Goal: Ask a question

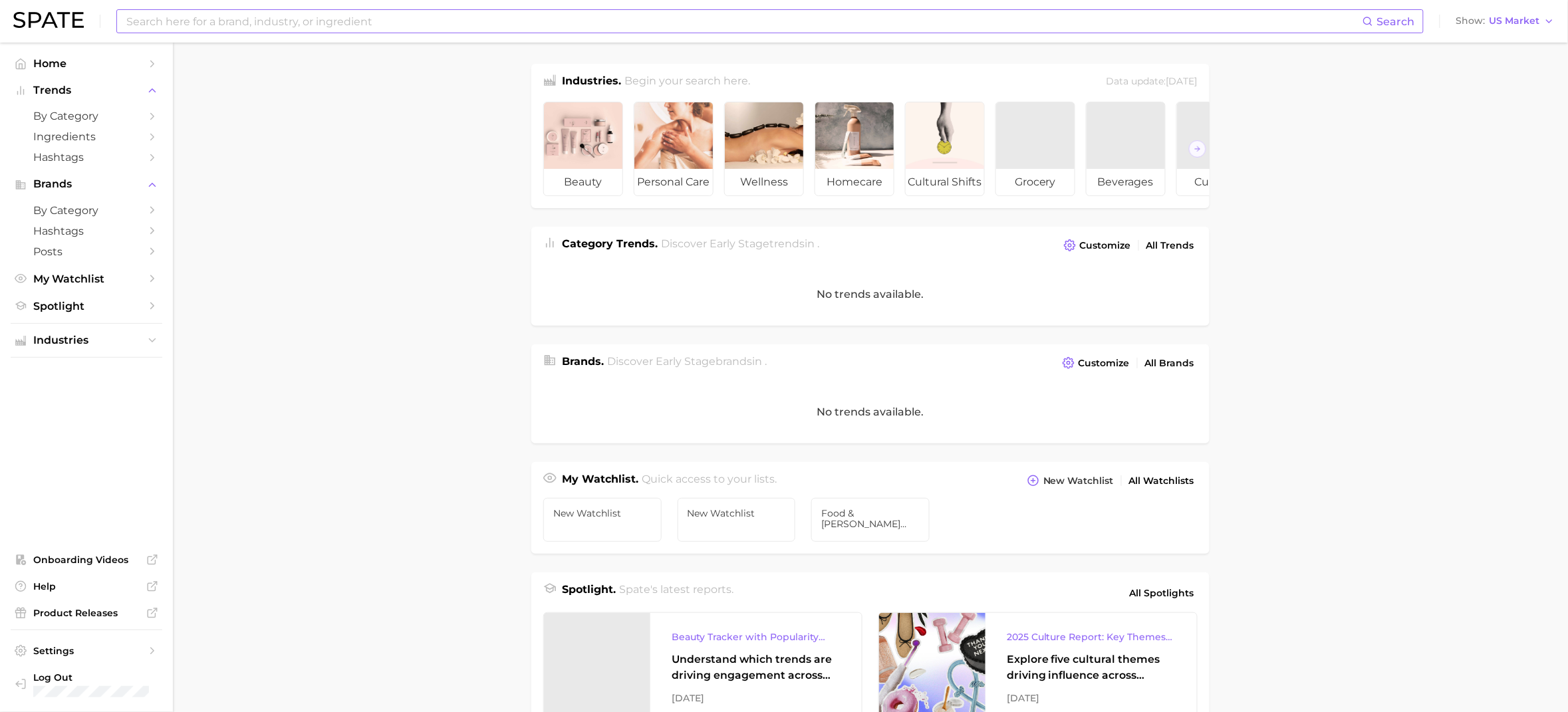
click at [236, 31] on input at bounding box center [744, 21] width 1237 height 23
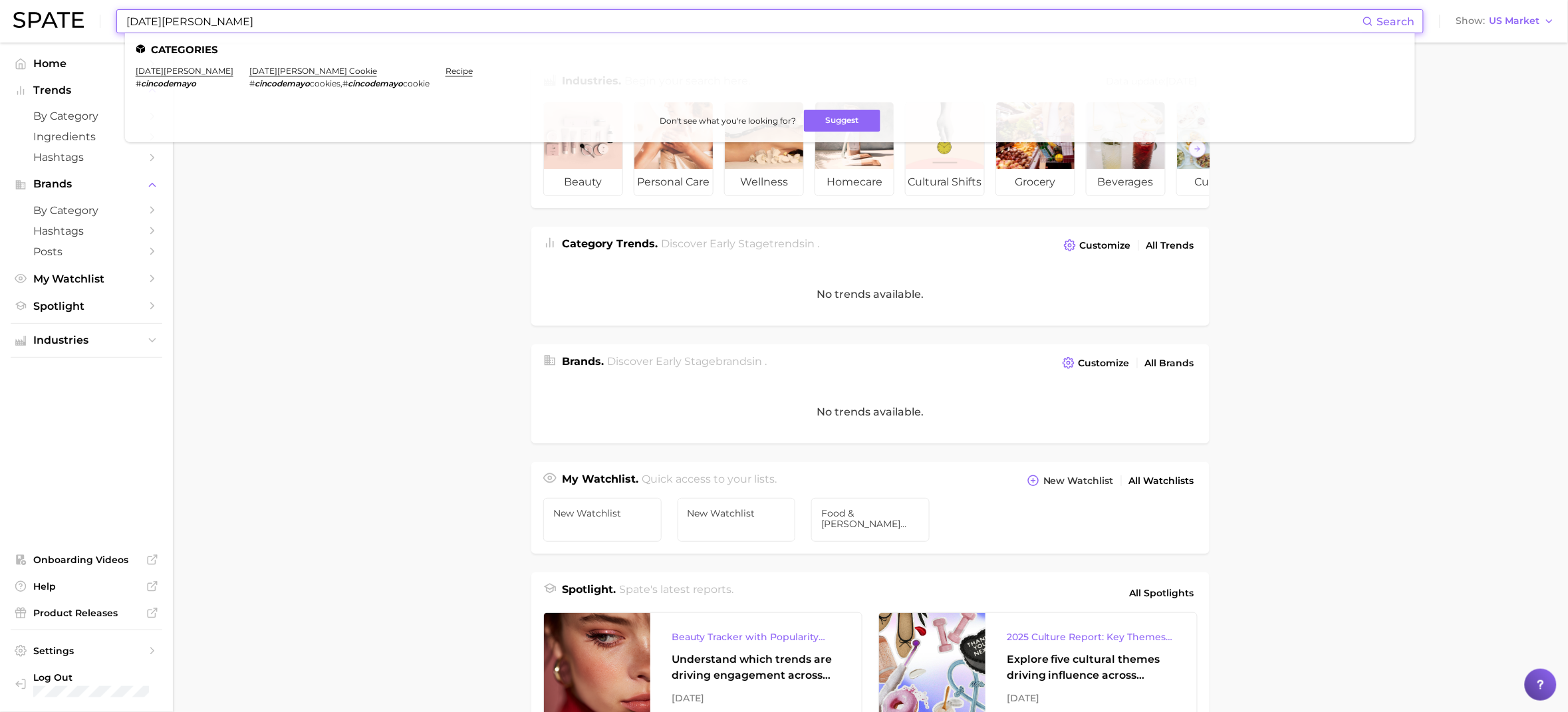
type input "[DATE][PERSON_NAME]"
click at [199, 77] on li "[DATE][PERSON_NAME] # cincodemayo" at bounding box center [184, 77] width 97 height 23
click at [189, 68] on link "[DATE][PERSON_NAME]" at bounding box center [184, 71] width 97 height 10
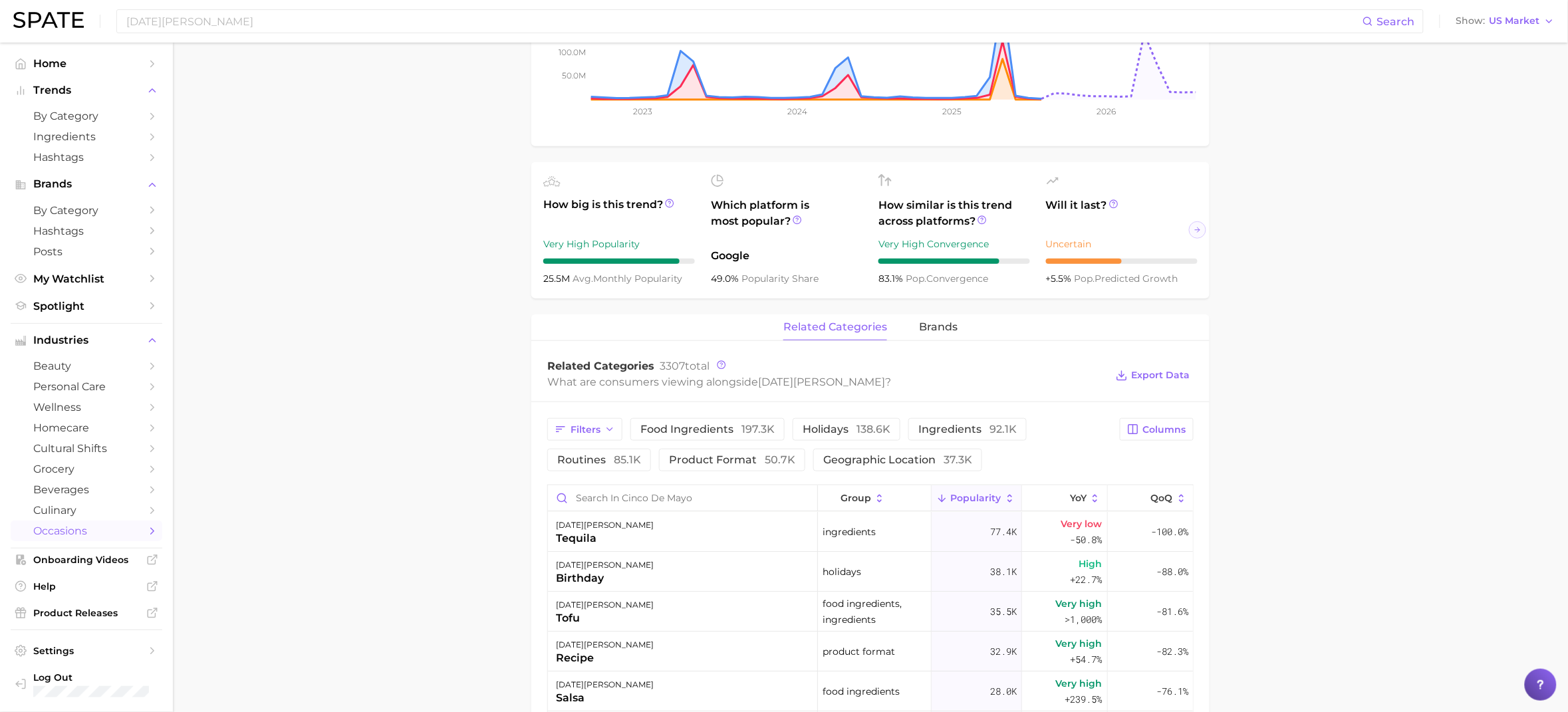
scroll to position [460, 0]
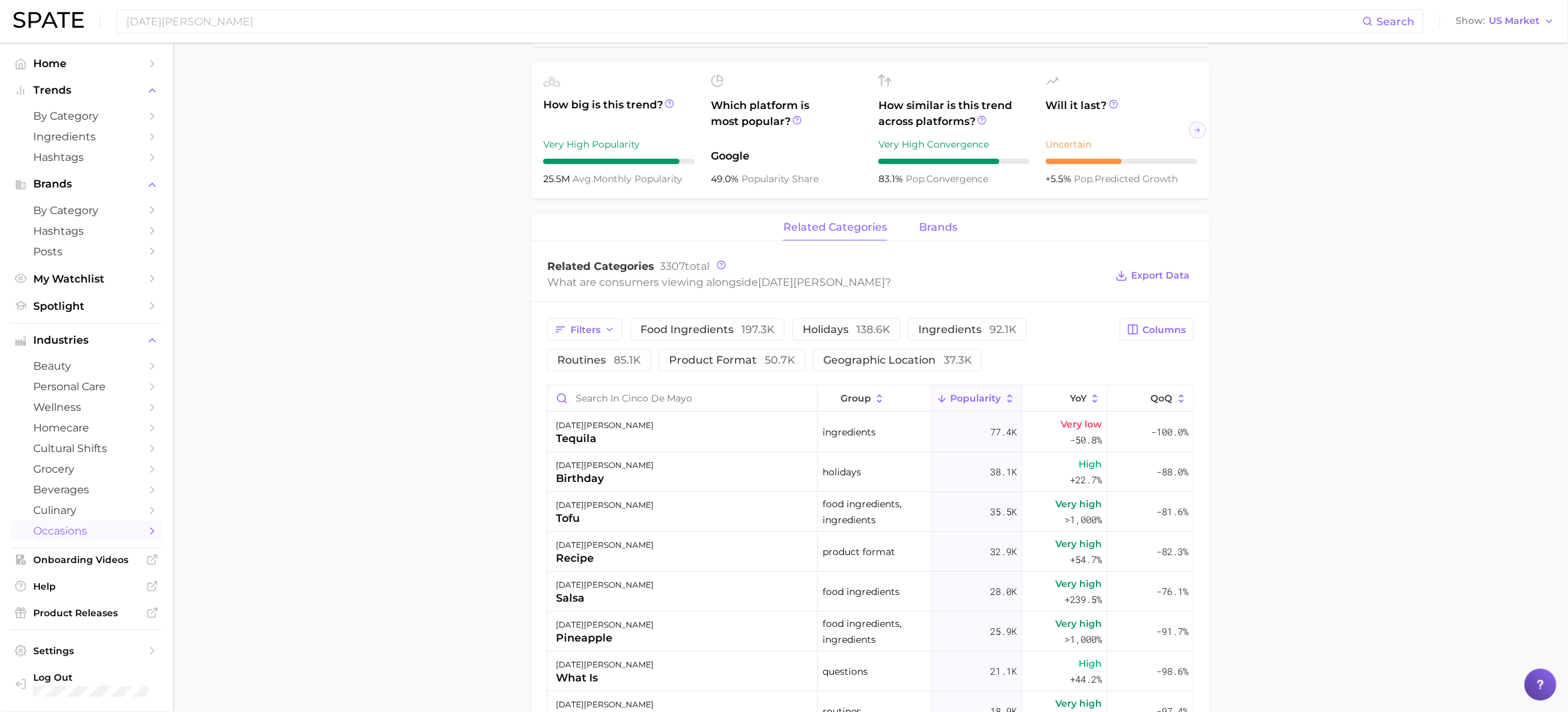
click at [947, 241] on button "brands" at bounding box center [938, 228] width 39 height 26
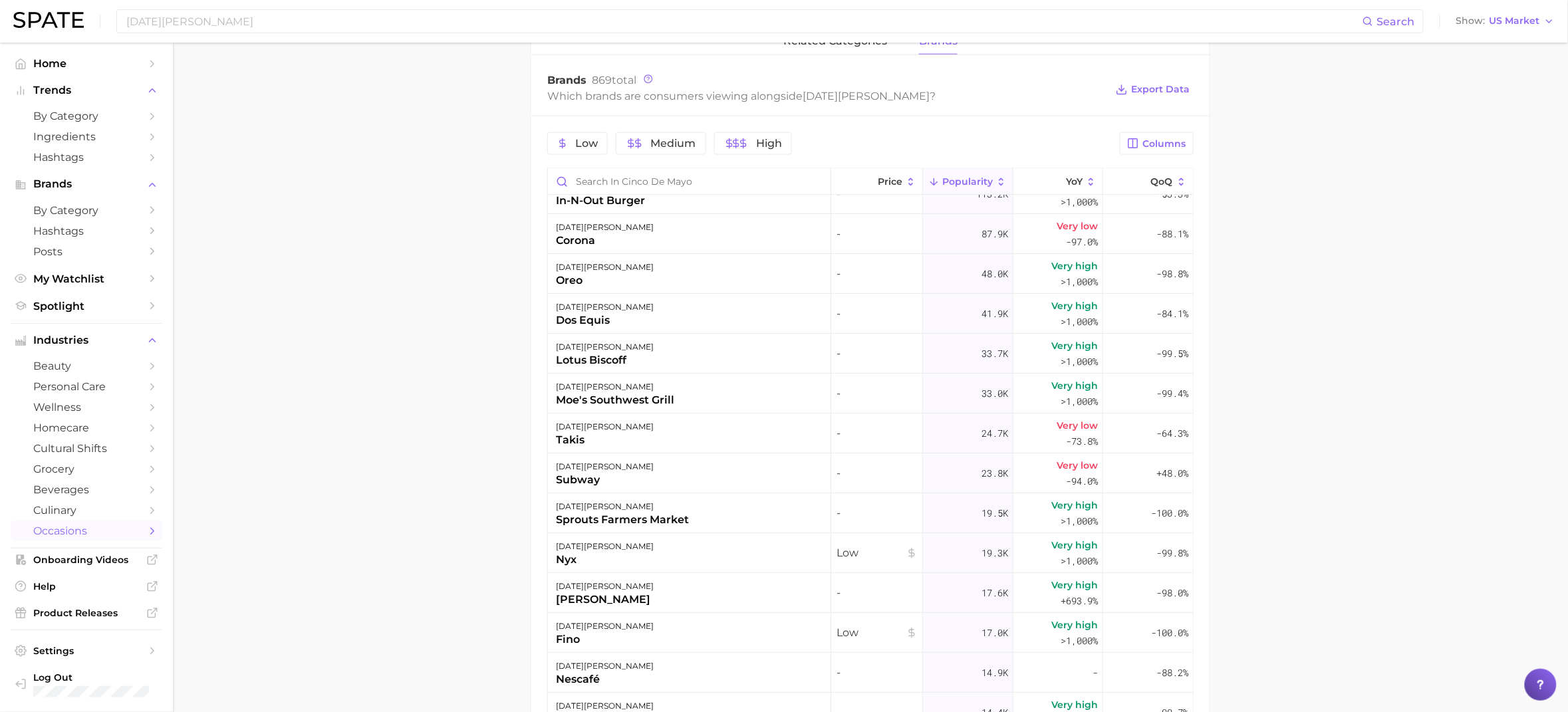
scroll to position [200, 0]
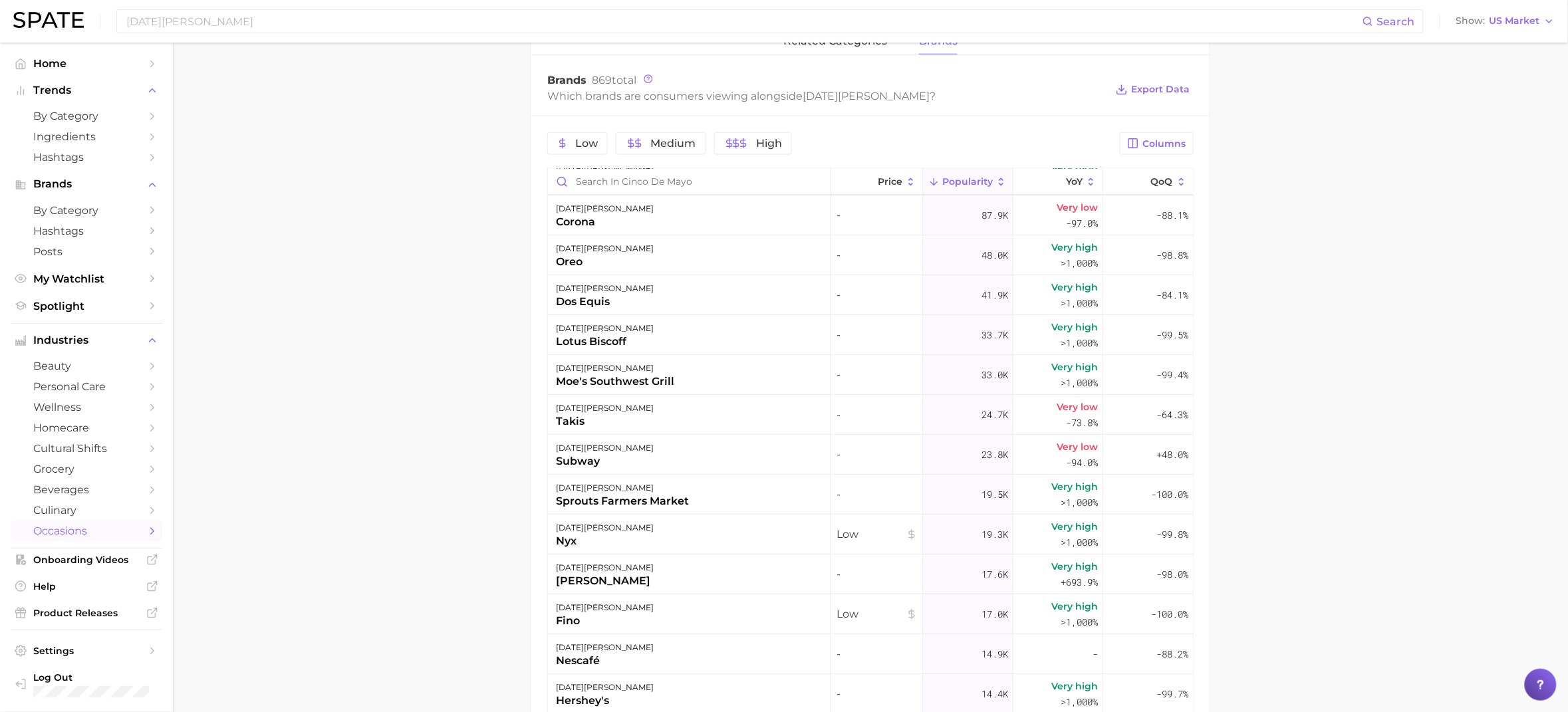
click at [1551, 683] on div at bounding box center [1540, 685] width 32 height 32
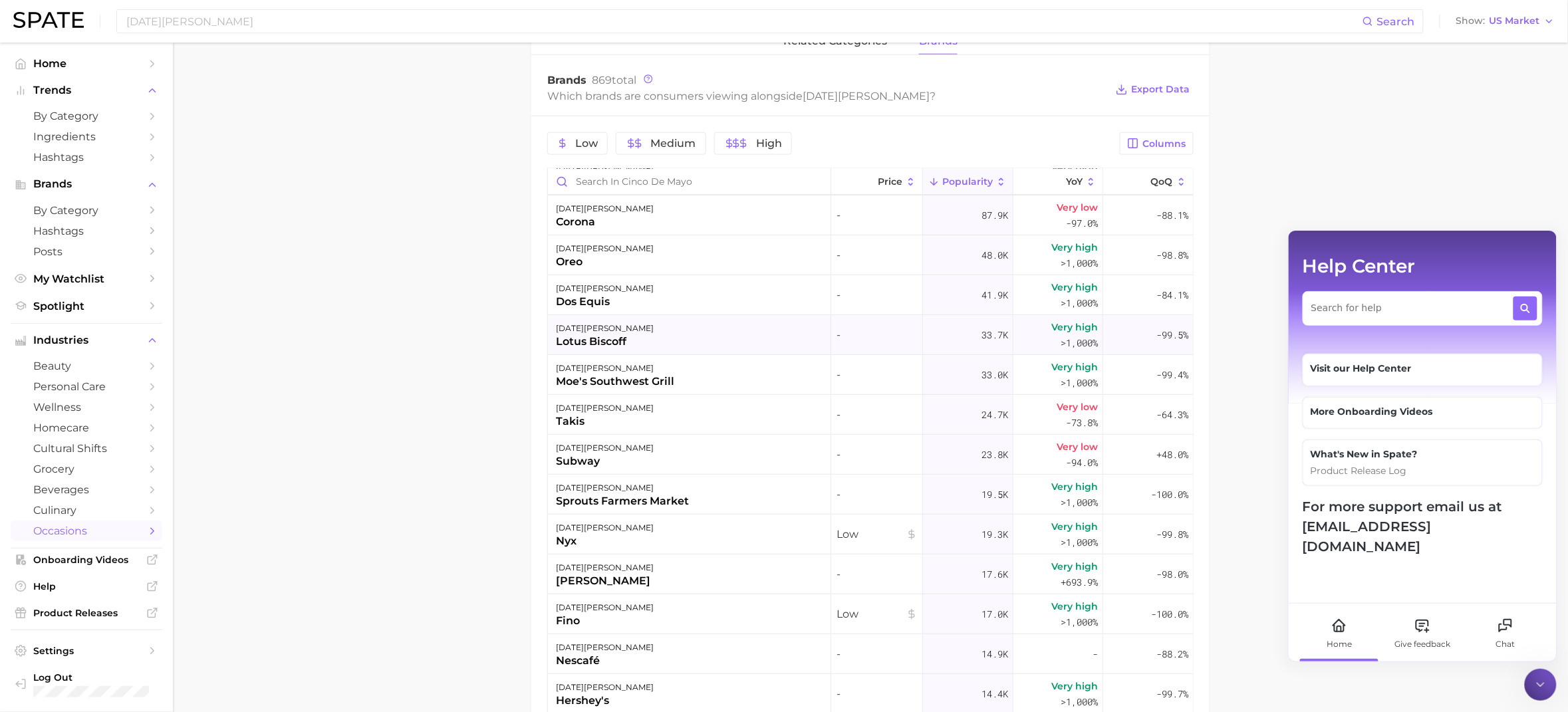
scroll to position [0, 0]
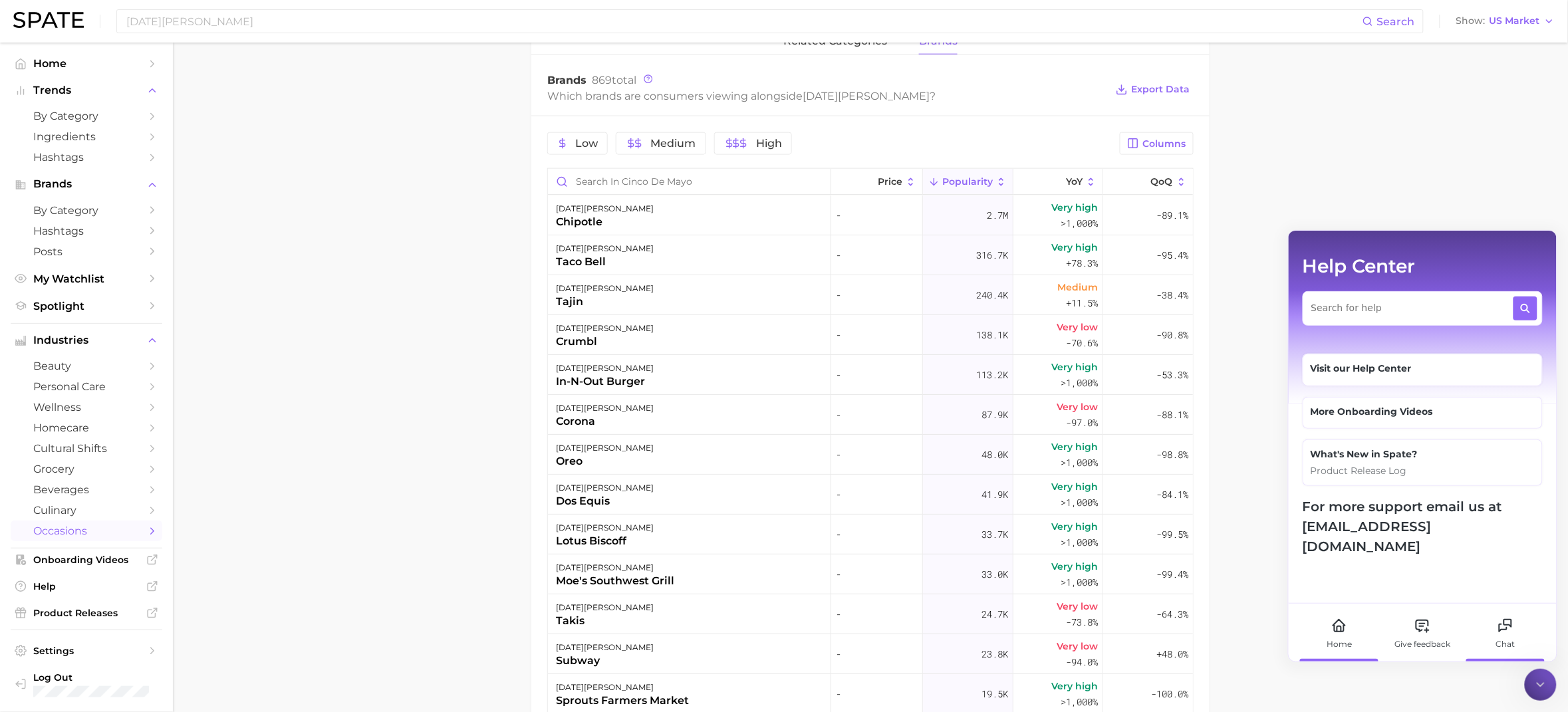
click at [1508, 626] on icon at bounding box center [1505, 626] width 16 height 16
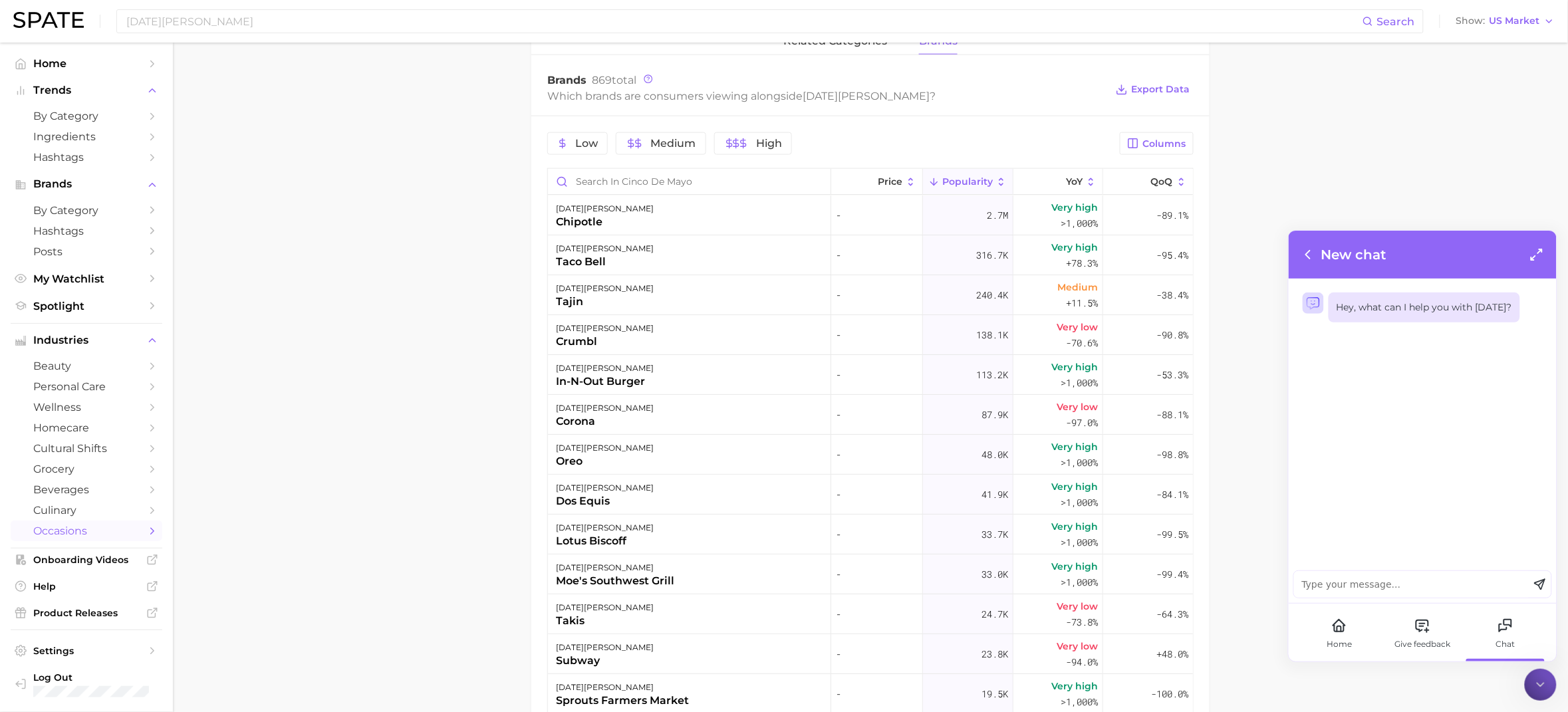
click at [826, 102] on span "[DATE][PERSON_NAME]" at bounding box center [866, 96] width 127 height 12
copy div "Which brands are consumers viewing alongside [DATE][PERSON_NAME] ? Export Data"
click at [1357, 589] on textarea at bounding box center [1411, 584] width 235 height 26
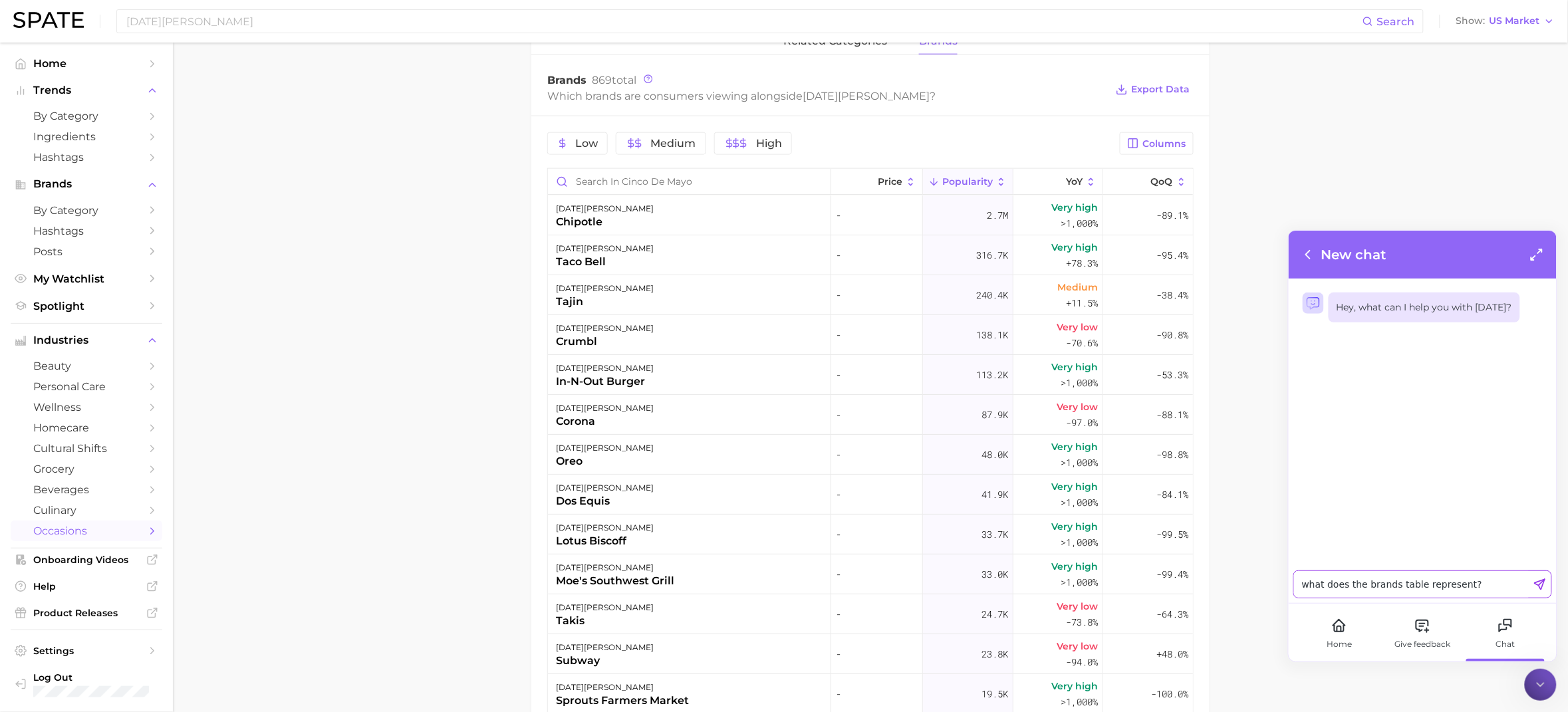
paste textarea "Which brands are consumers viewing alongside [DATE][PERSON_NAME]?"
click at [1471, 530] on textarea "what does the brands table represent? Which brands are consumers viewing alongs…" at bounding box center [1411, 557] width 235 height 79
type textarea "what does the brands table represent? can you explain further besides the quest…"
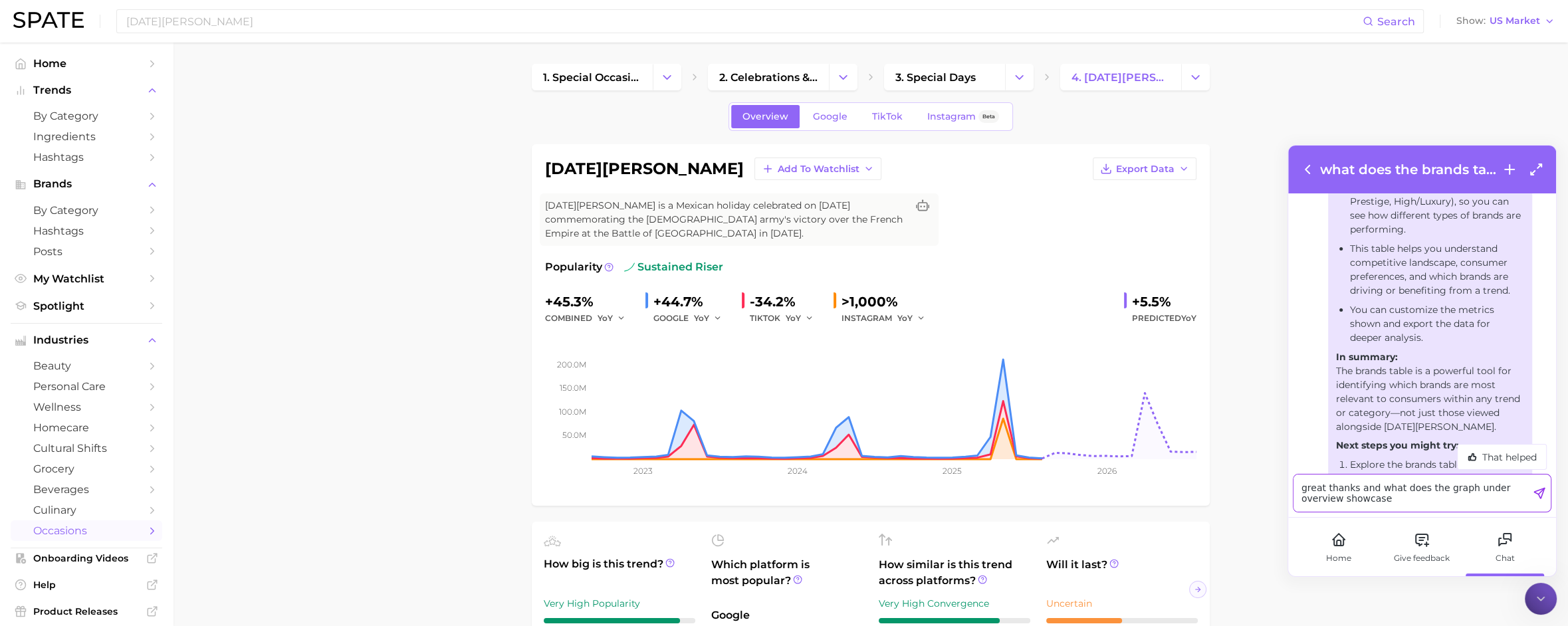
type textarea "great thanks and what does the graph under overview showcase?"
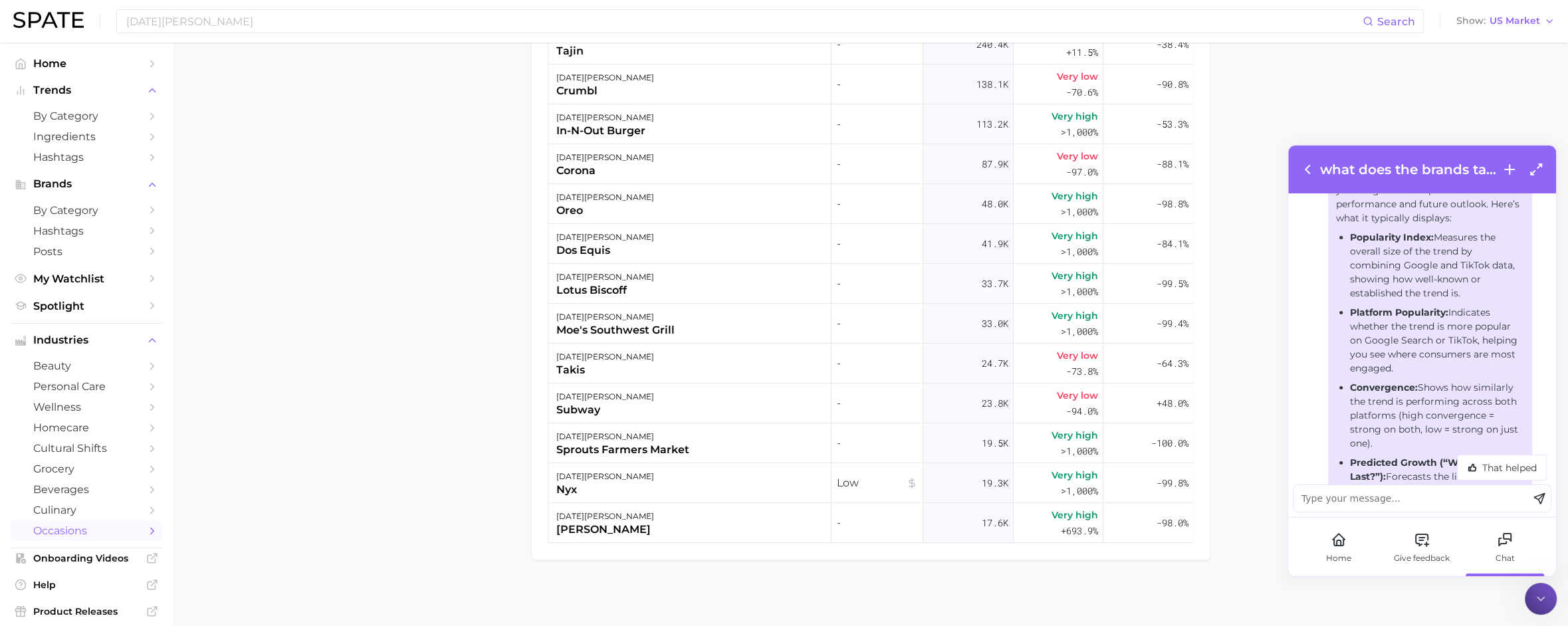
scroll to position [1146, 0]
drag, startPoint x: 1347, startPoint y: 341, endPoint x: 1514, endPoint y: 439, distance: 193.6
click at [1514, 439] on div "The graph under the Overview section showcases key metrics that give you a high…" at bounding box center [1430, 255] width 188 height 641
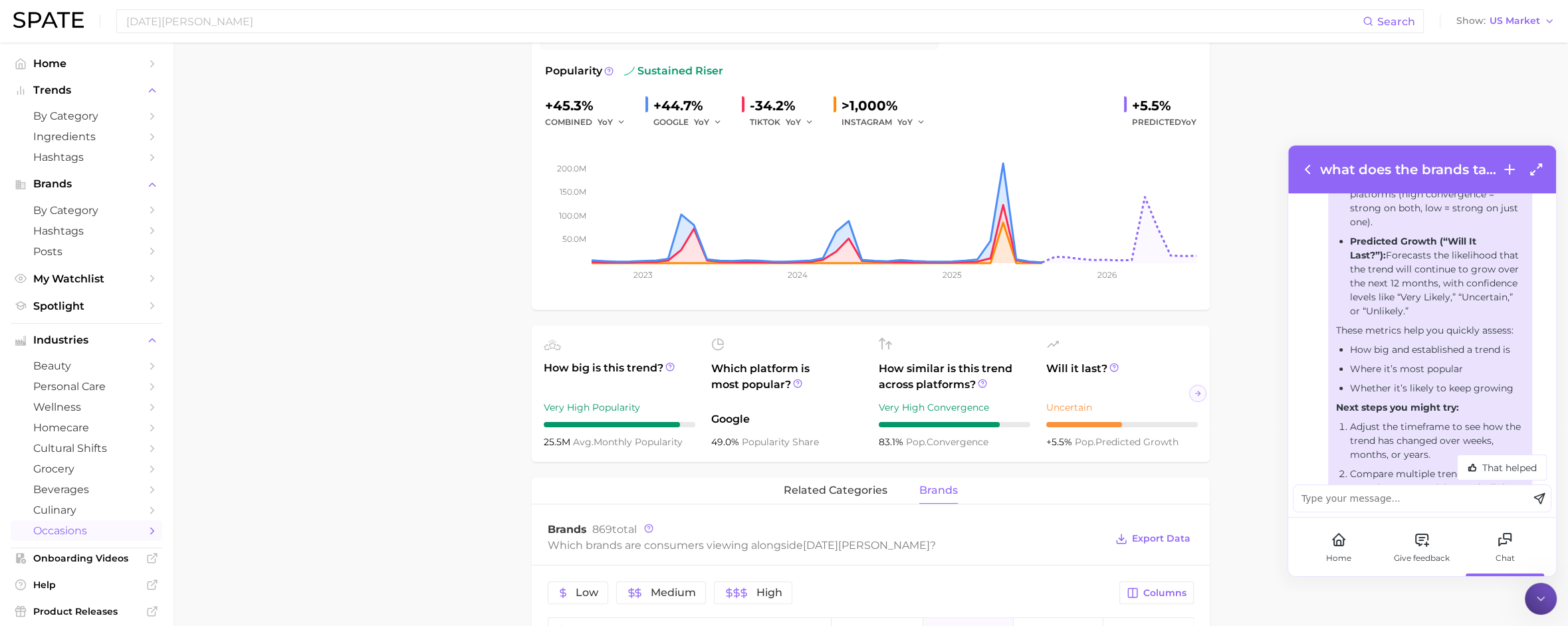
scroll to position [169, 0]
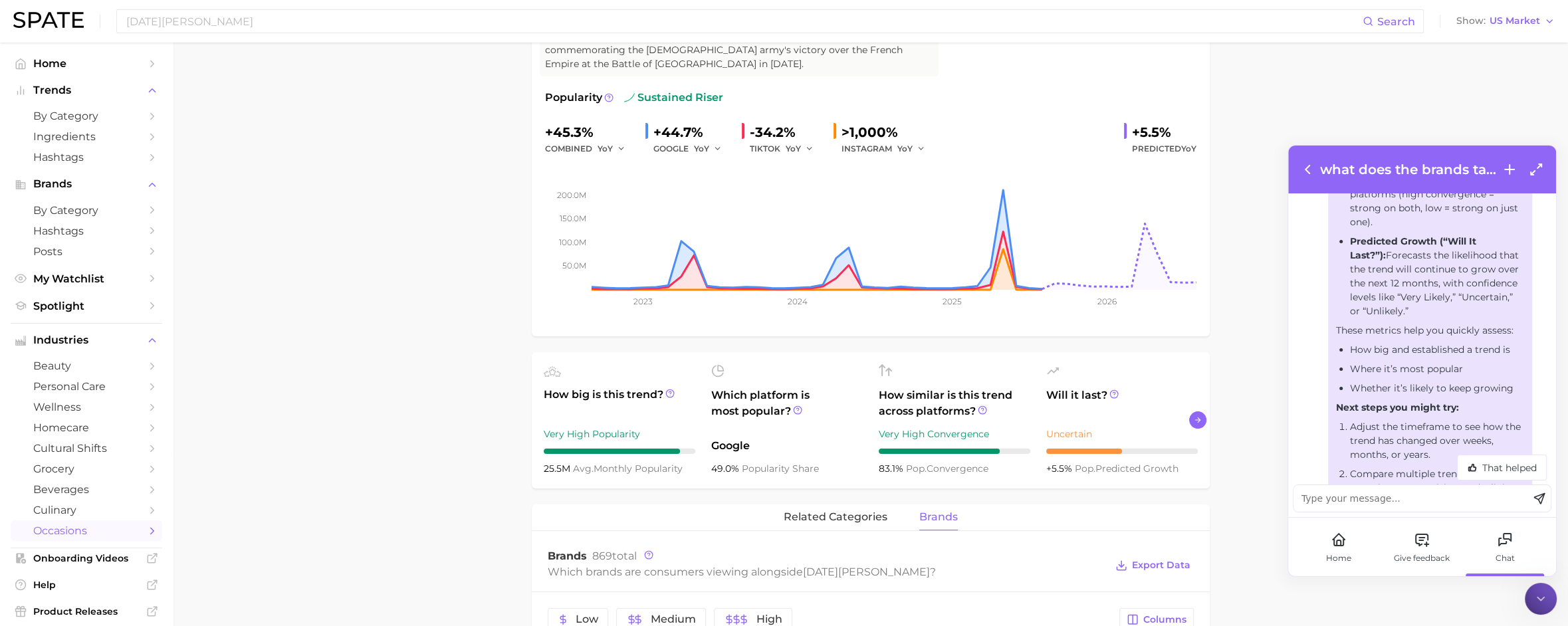
click at [1194, 426] on icon "Scroll Right" at bounding box center [1198, 419] width 8 height 10
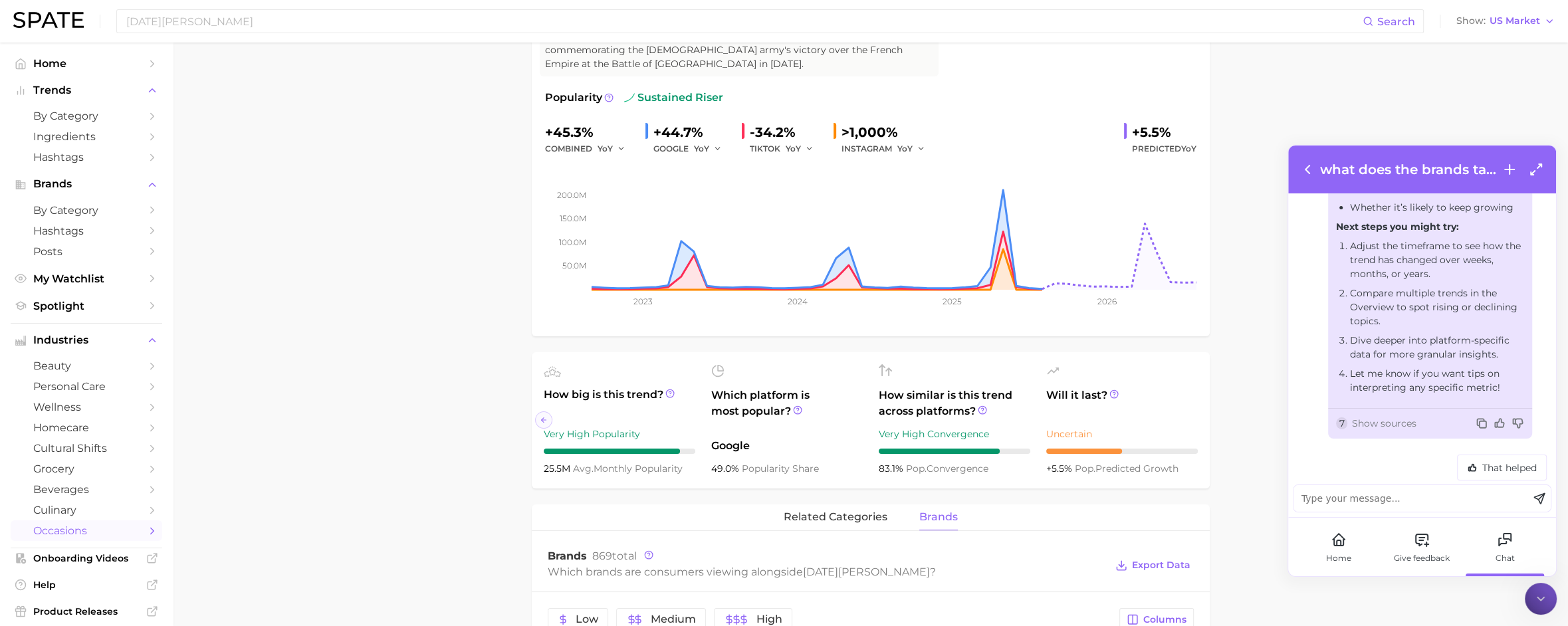
scroll to position [1364, 0]
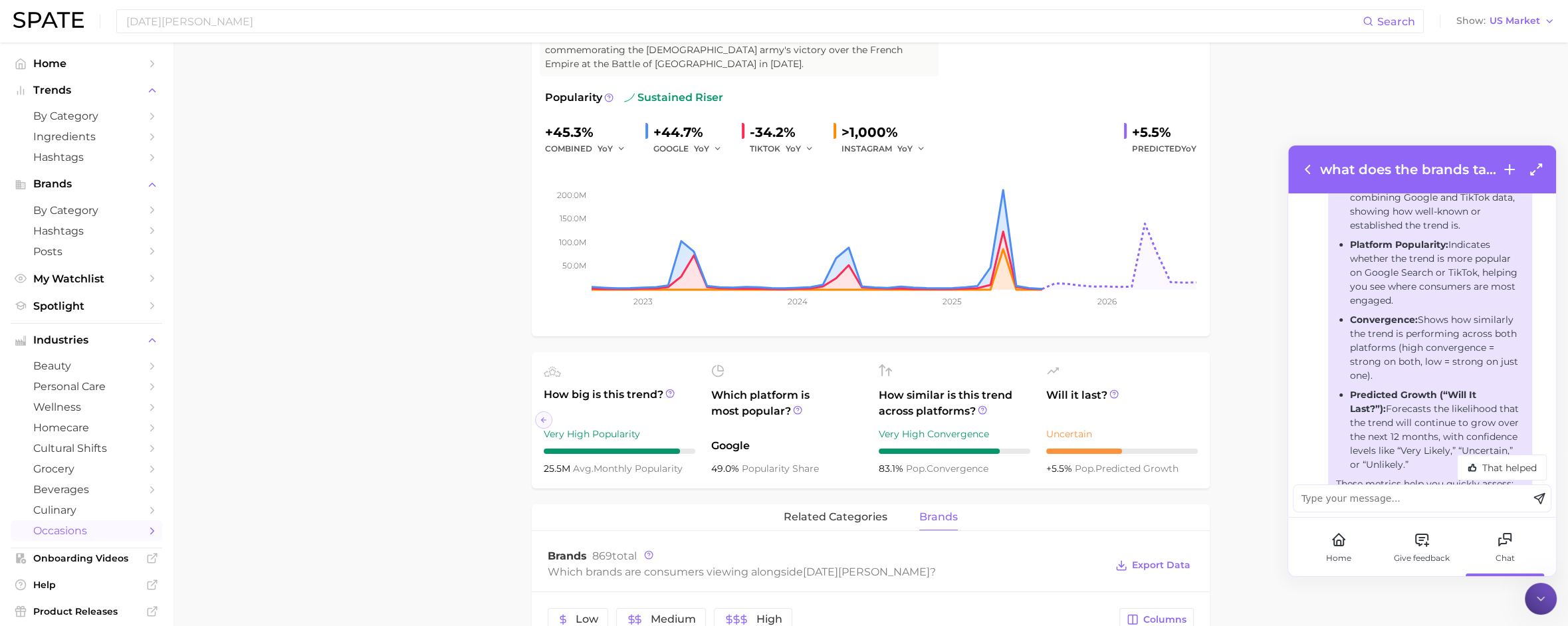
click at [1449, 307] on li "Platform Popularity: Indicates whether the trend is more popular on Google Sear…" at bounding box center [1437, 272] width 174 height 70
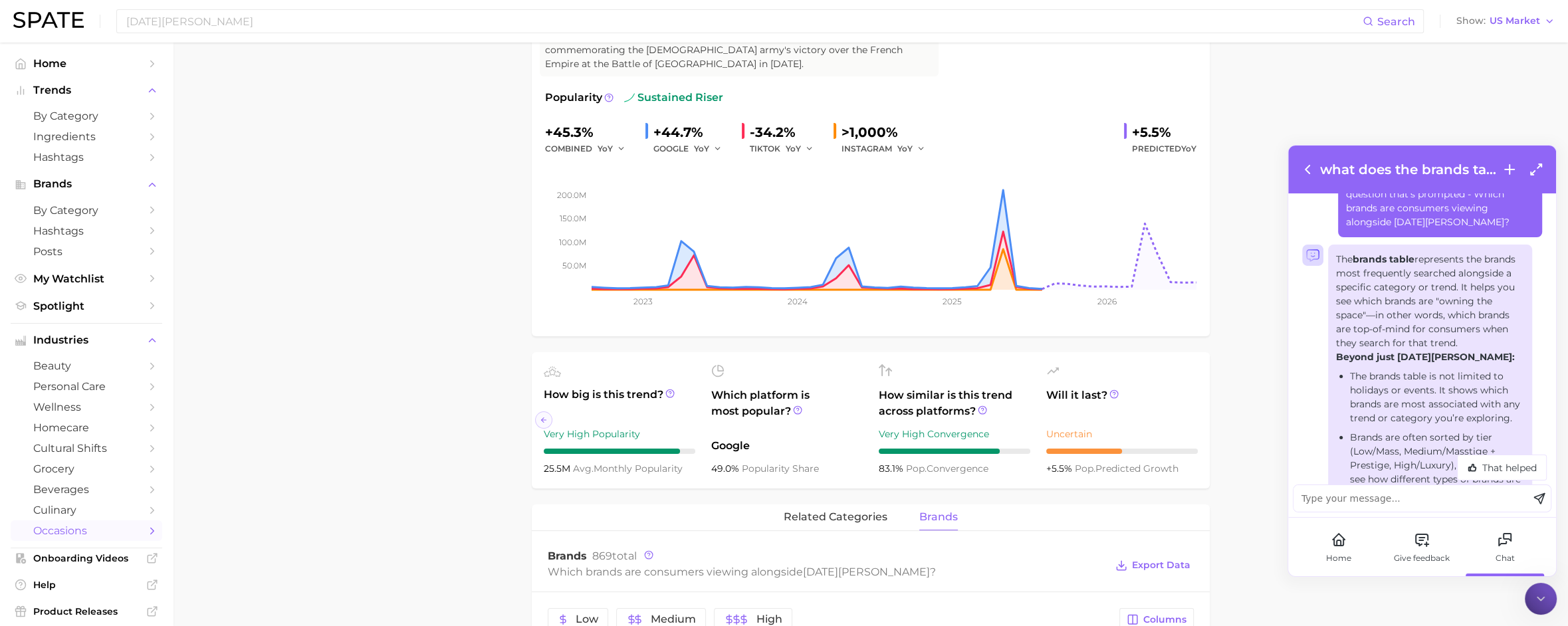
scroll to position [91, 0]
drag, startPoint x: 1467, startPoint y: 434, endPoint x: 1336, endPoint y: 290, distance: 194.7
click at [1336, 290] on div "The brands table represents the brands most frequently searched alongside a spe…" at bounding box center [1430, 567] width 188 height 625
